Goal: Information Seeking & Learning: Check status

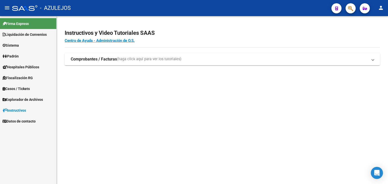
click at [16, 55] on span "Padrón" at bounding box center [11, 57] width 16 height 6
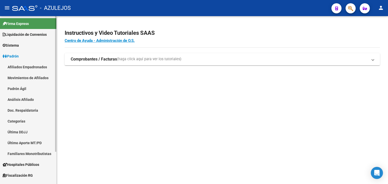
click at [18, 88] on link "Padrón Ágil" at bounding box center [28, 88] width 56 height 11
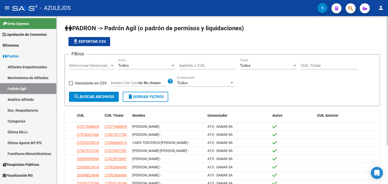
click at [186, 66] on input "Apellido o CUIL" at bounding box center [207, 65] width 57 height 5
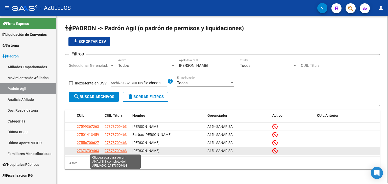
click at [112, 152] on span "27373709463" at bounding box center [116, 151] width 22 height 4
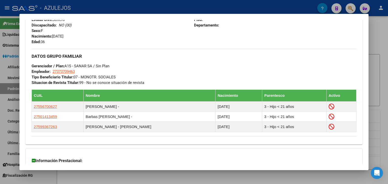
scroll to position [270, 0]
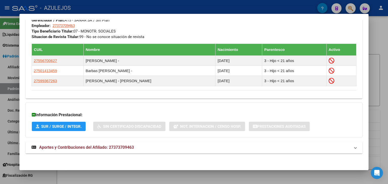
click at [99, 146] on span "Aportes y Contribuciones del Afiliado: 27373709463" at bounding box center [86, 147] width 95 height 5
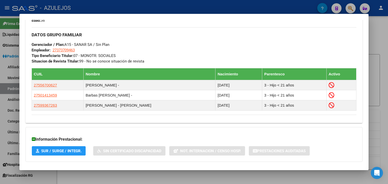
scroll to position [245, 0]
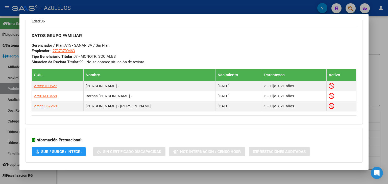
click at [123, 4] on div at bounding box center [194, 92] width 388 height 184
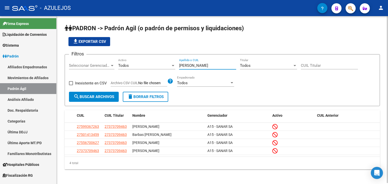
drag, startPoint x: 189, startPoint y: 66, endPoint x: 154, endPoint y: 65, distance: 35.4
click at [151, 65] on div "Filtros Seleccionar Gerenciador Seleccionar Gerenciador Todos Activo [PERSON_NA…" at bounding box center [222, 75] width 307 height 33
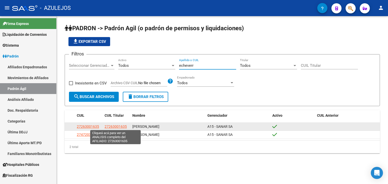
type input "echeverr"
click at [116, 126] on span "27263001635" at bounding box center [116, 127] width 22 height 4
type textarea "27263001635"
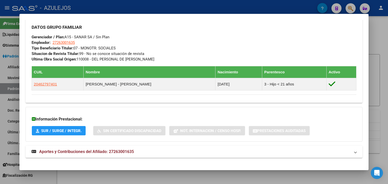
scroll to position [246, 0]
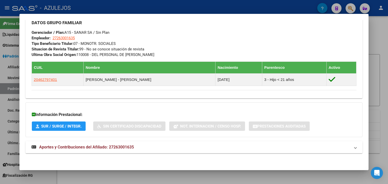
click at [80, 147] on span "Aportes y Contribuciones del Afiliado: 27263001635" at bounding box center [86, 147] width 95 height 5
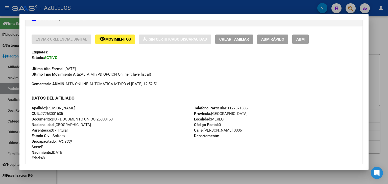
scroll to position [95, 0]
